Goal: Go to known website: Access a specific website the user already knows

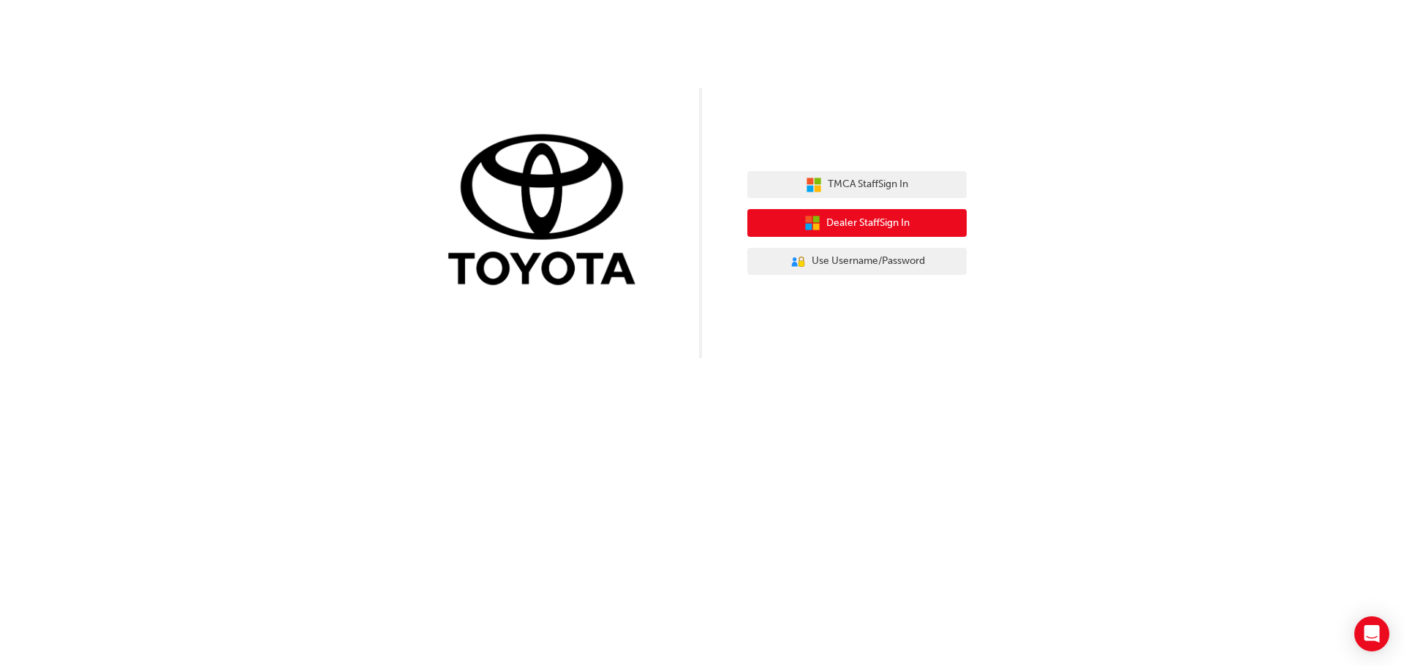
click at [854, 225] on span "Dealer Staff Sign In" at bounding box center [867, 223] width 83 height 17
